Goal: Browse casually

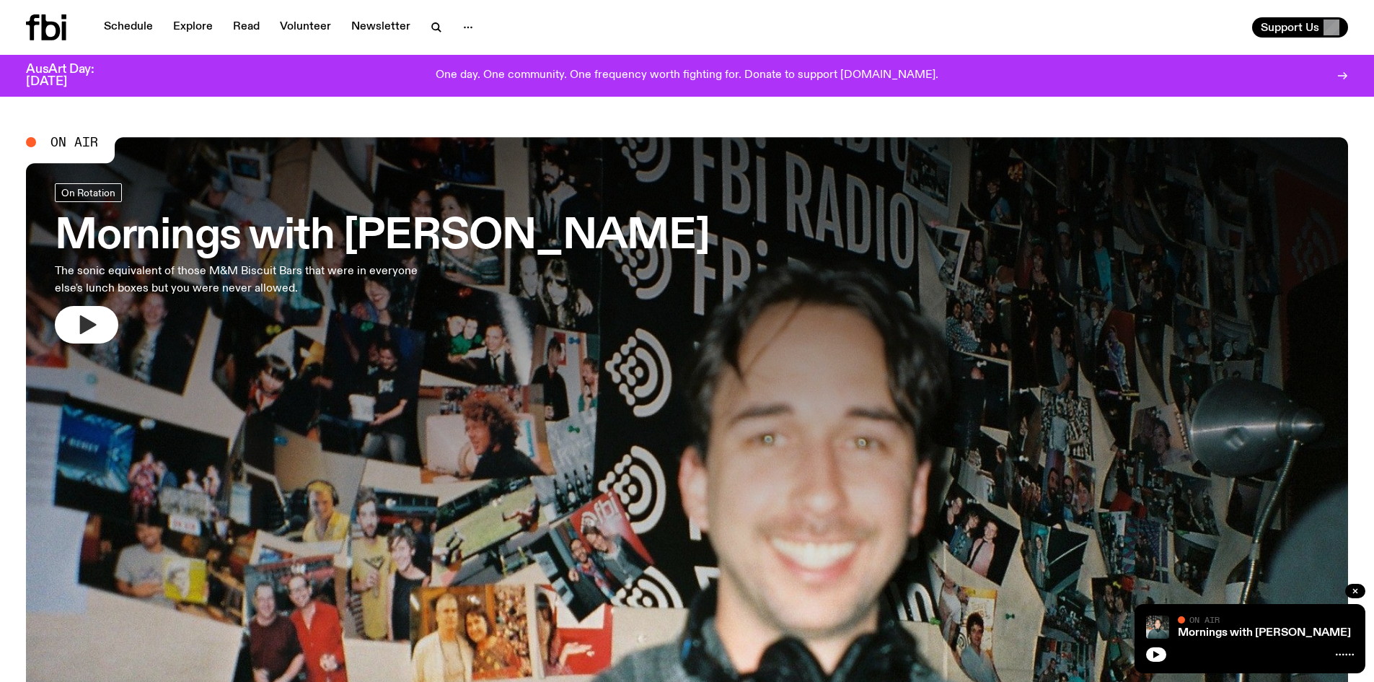
click at [77, 315] on icon "button" at bounding box center [86, 324] width 23 height 23
